Goal: Find specific page/section: Find specific page/section

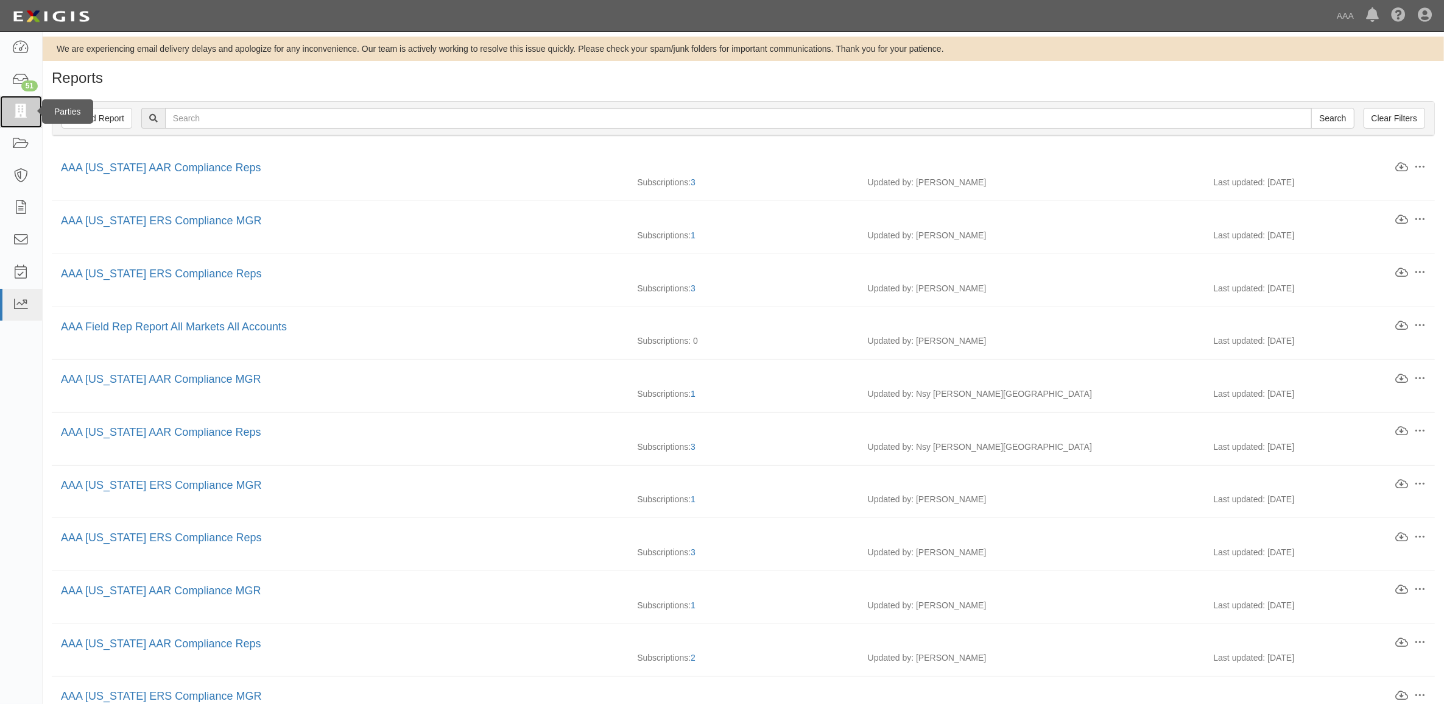
click at [28, 116] on icon at bounding box center [20, 112] width 17 height 14
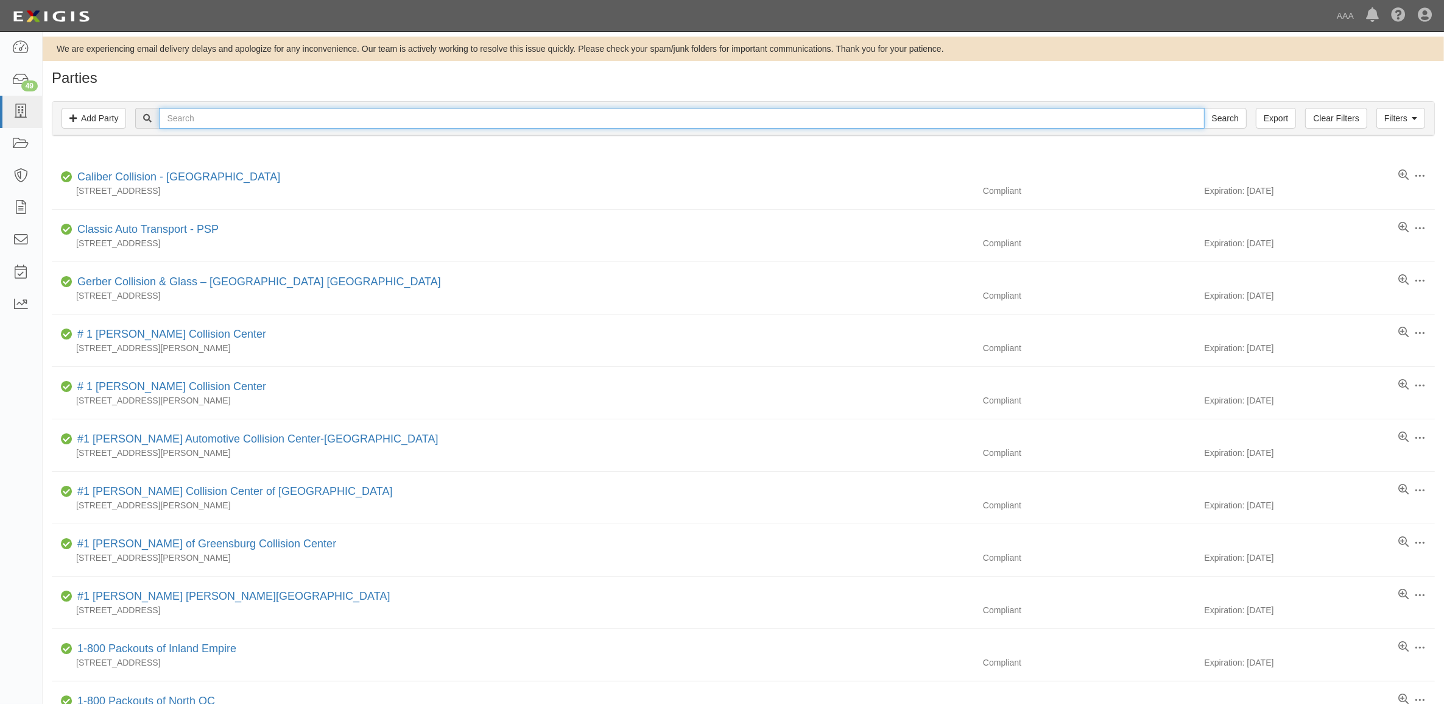
click at [217, 114] on input "text" at bounding box center [681, 118] width 1045 height 21
type input "J & K"
click at [1204, 108] on input "Search" at bounding box center [1225, 118] width 43 height 21
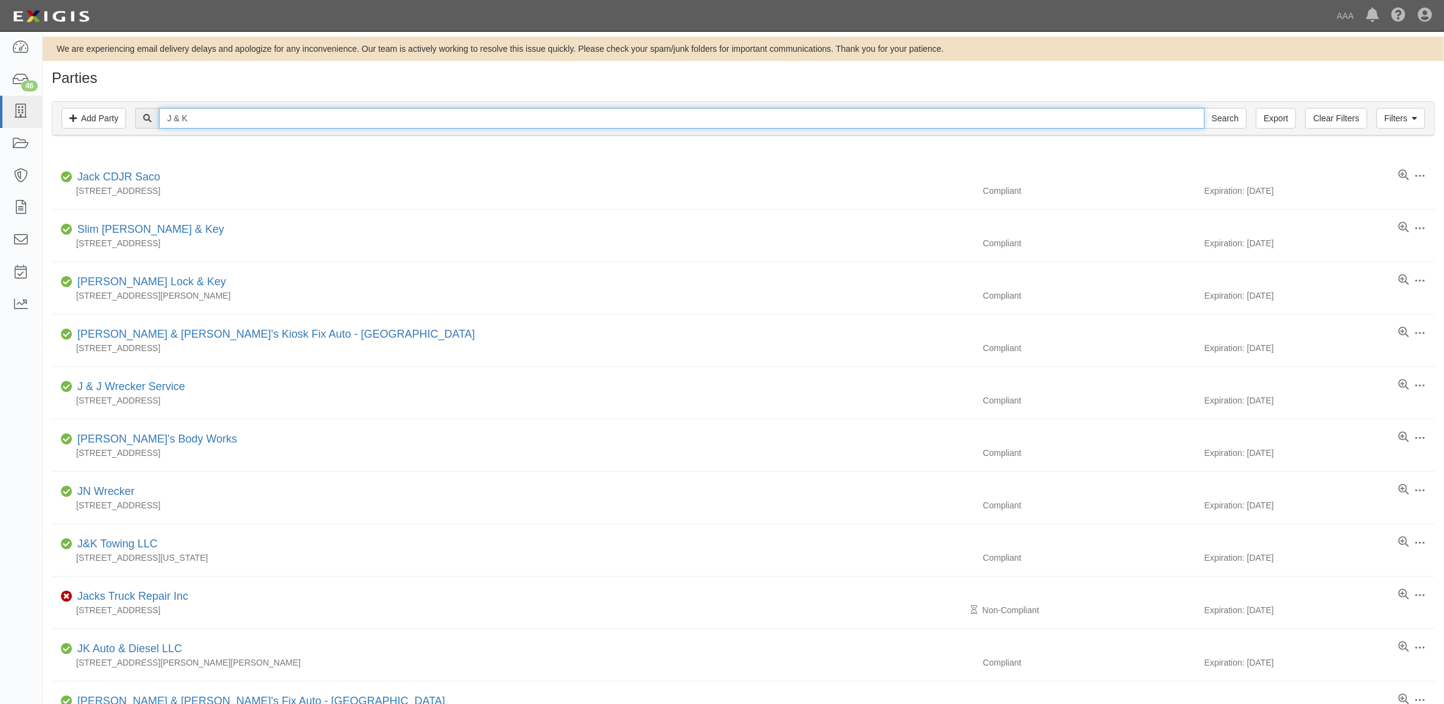
click at [205, 119] on input "J & K" at bounding box center [681, 118] width 1045 height 21
click at [205, 120] on input "J & K" at bounding box center [681, 118] width 1045 height 21
click at [206, 120] on input "J & K" at bounding box center [681, 118] width 1045 height 21
drag, startPoint x: 206, startPoint y: 120, endPoint x: 138, endPoint y: 118, distance: 68.3
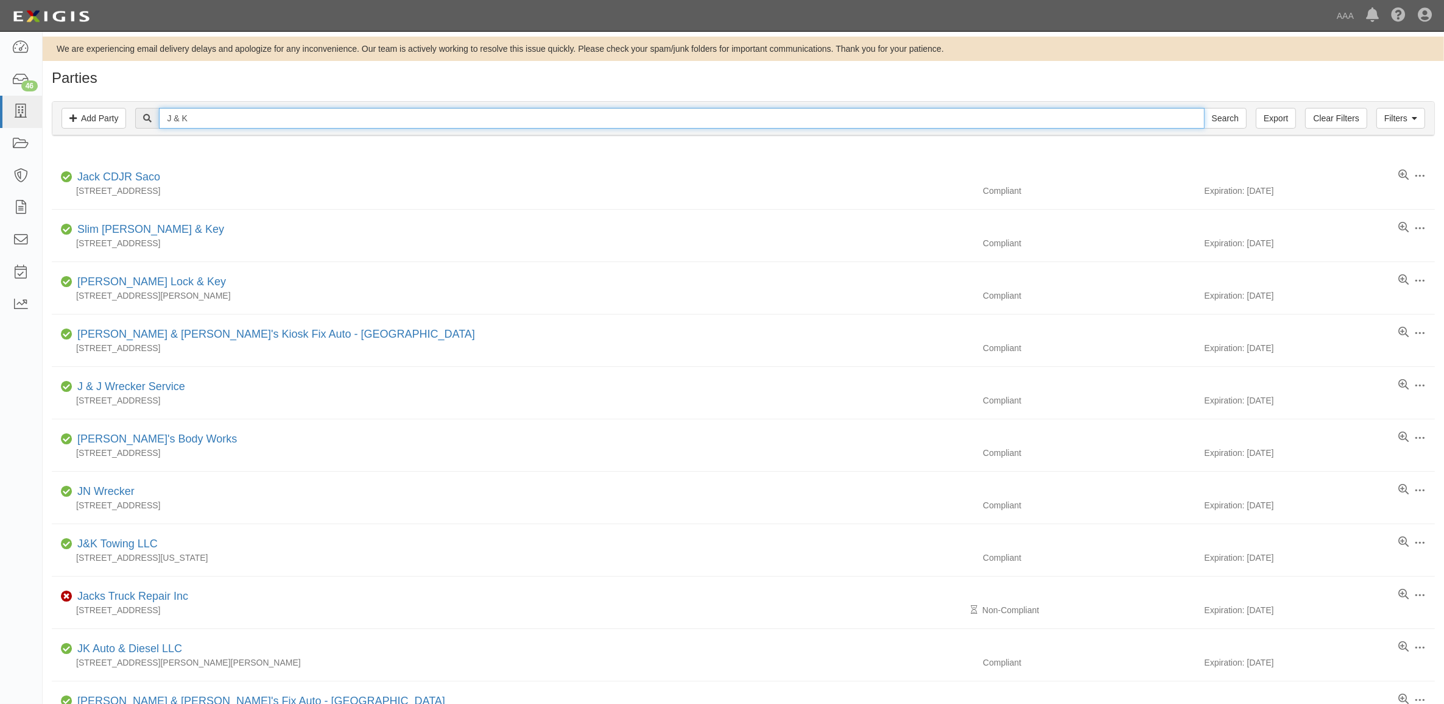
click at [138, 117] on div "J & K Search" at bounding box center [690, 118] width 1111 height 21
type input "[GEOGRAPHIC_DATA]"
click at [1204, 108] on input "Search" at bounding box center [1225, 118] width 43 height 21
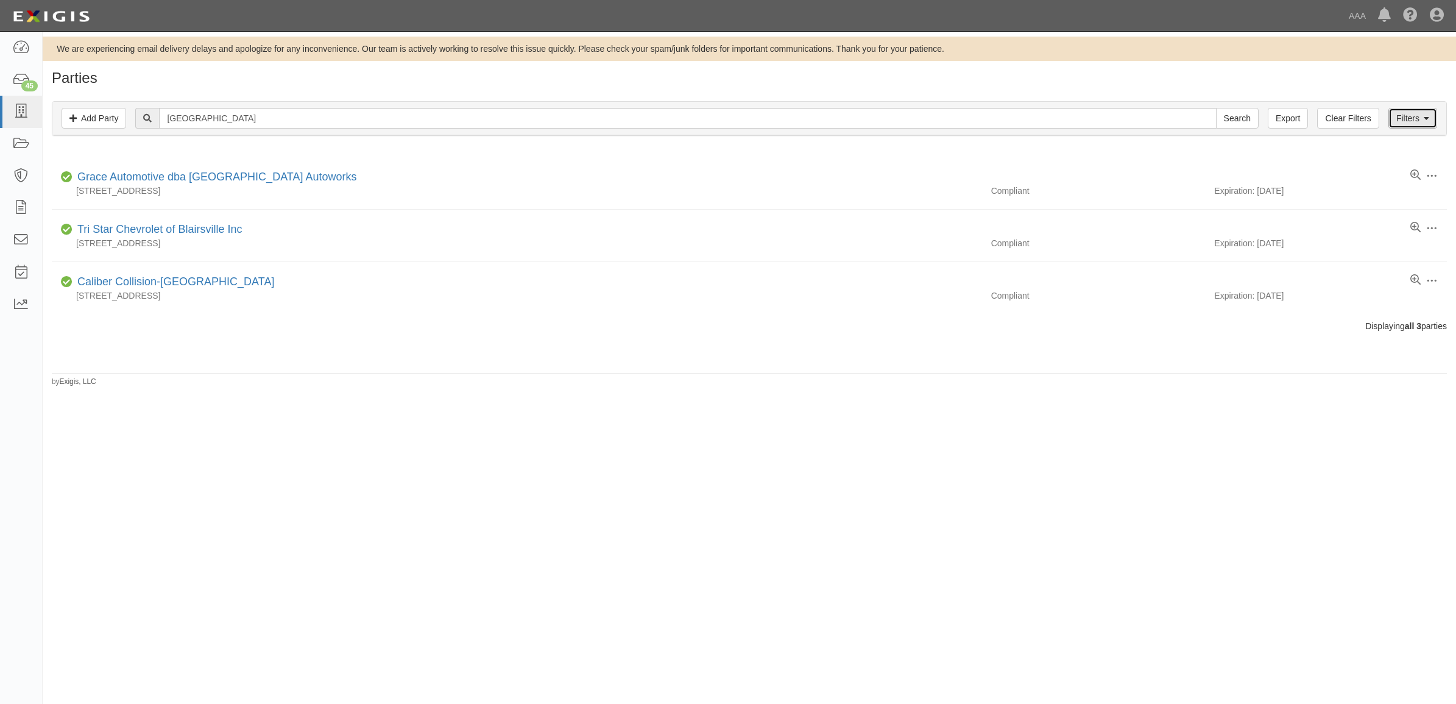
click at [1417, 122] on link "Filters" at bounding box center [1412, 118] width 49 height 21
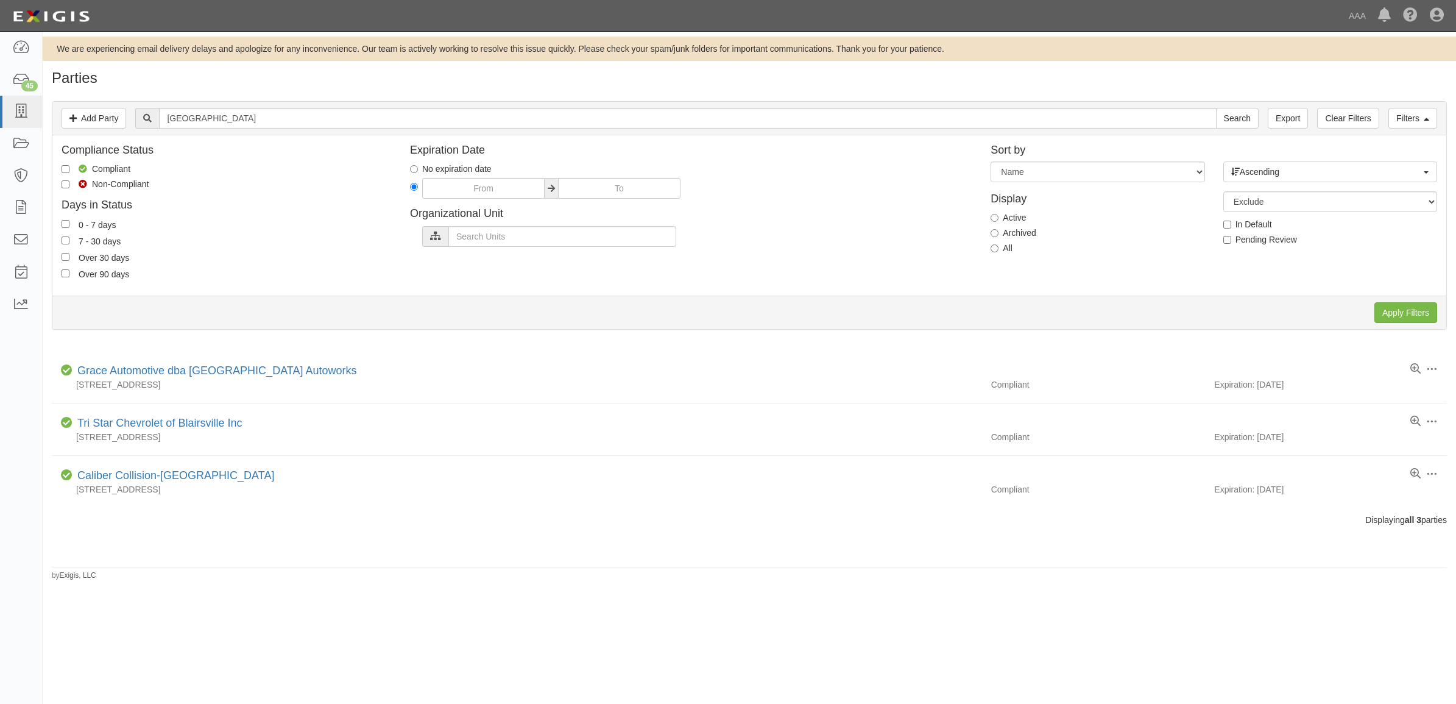
click at [1006, 250] on label "All" at bounding box center [1001, 248] width 22 height 12
click at [998, 250] on input "All" at bounding box center [994, 248] width 8 height 8
radio input "true"
click at [1392, 311] on input "Apply Filters" at bounding box center [1405, 312] width 63 height 21
